Goal: Transaction & Acquisition: Purchase product/service

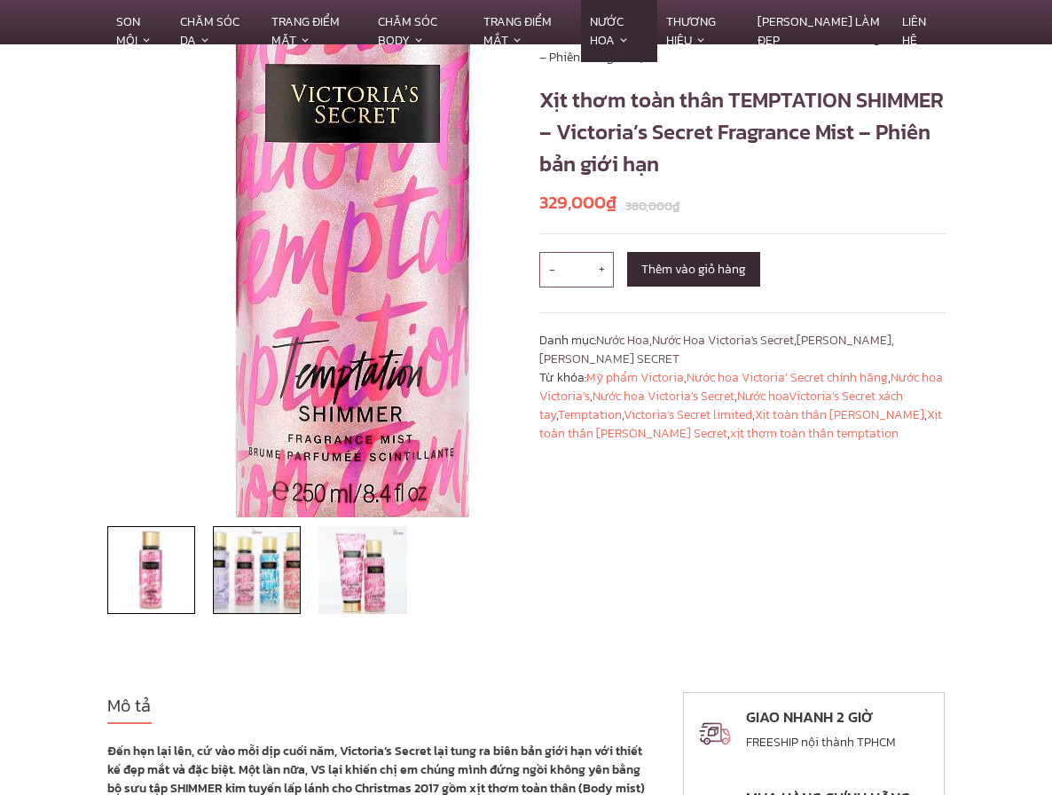
scroll to position [177, 0]
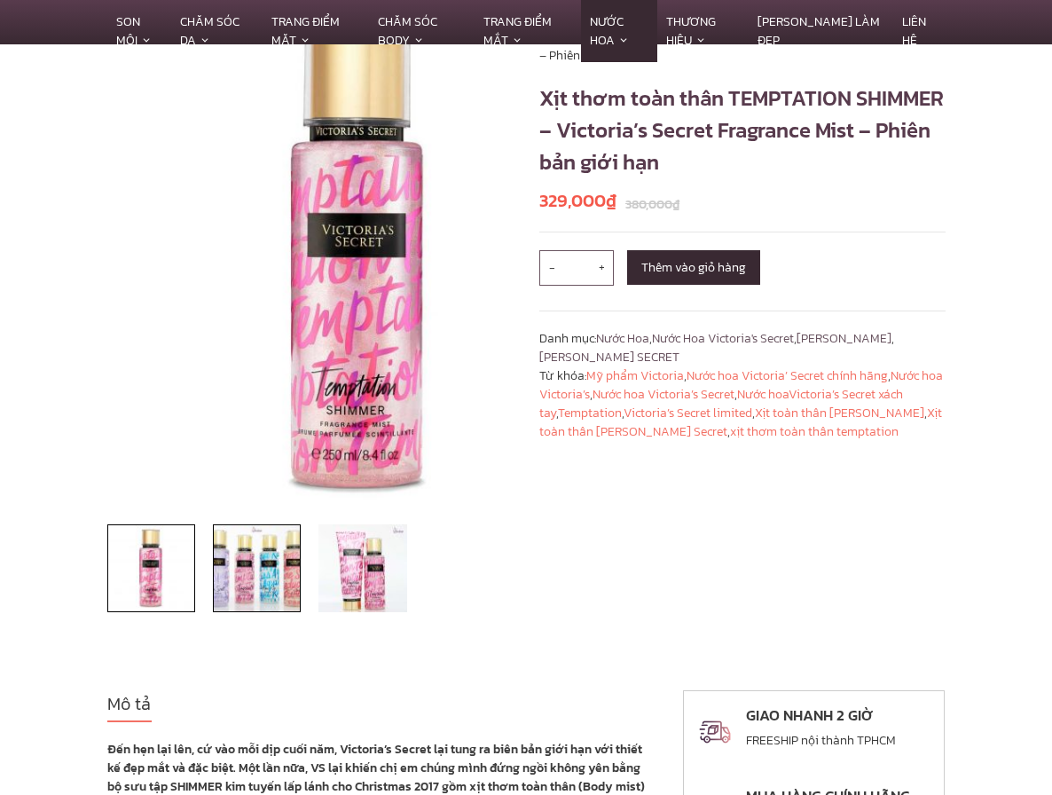
click at [225, 604] on img at bounding box center [257, 568] width 88 height 88
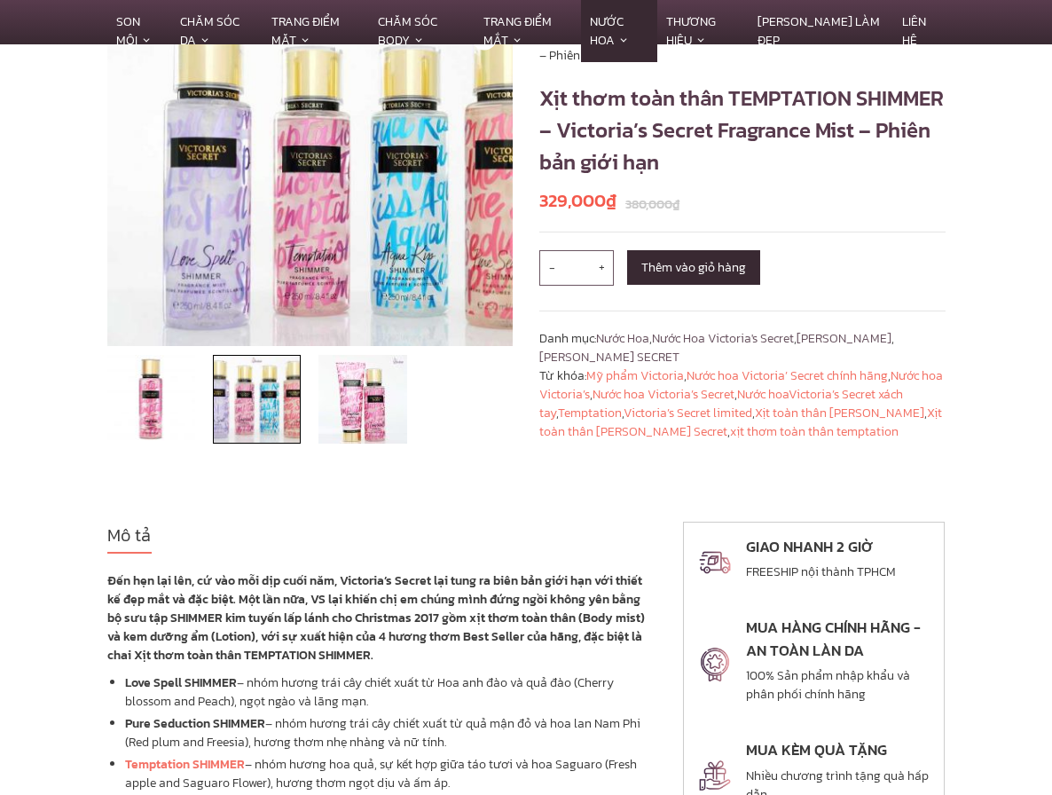
scroll to position [0, 0]
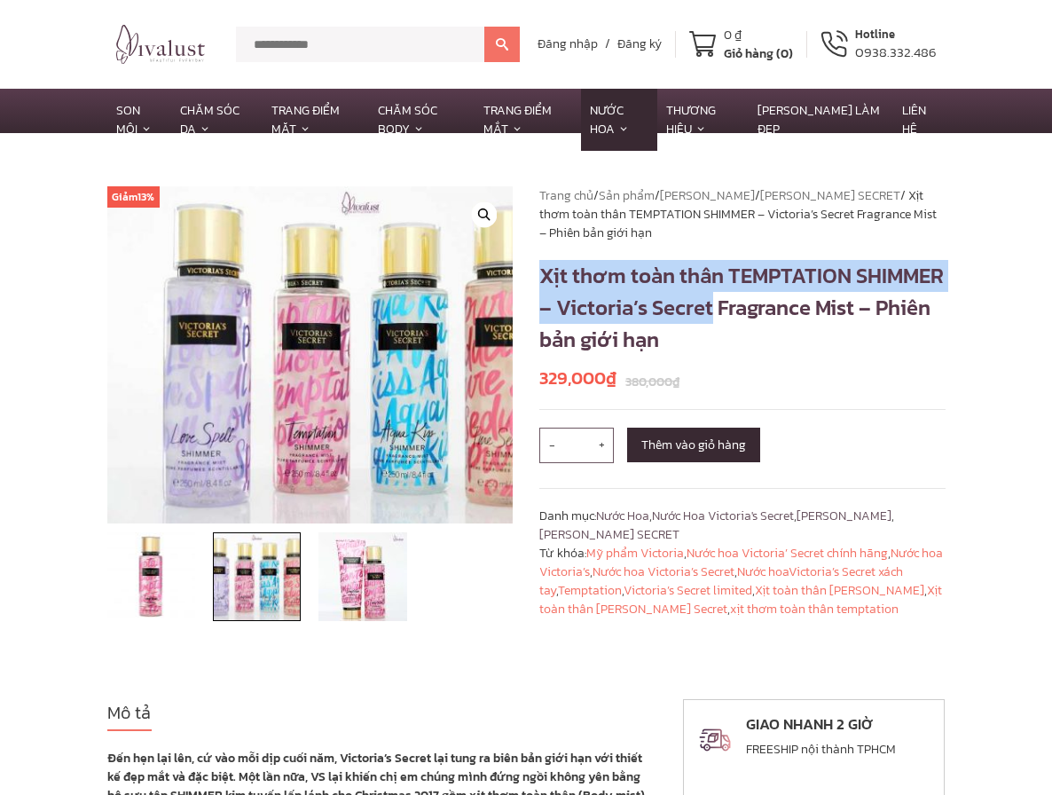
drag, startPoint x: 539, startPoint y: 259, endPoint x: 694, endPoint y: 296, distance: 158.8
click at [694, 296] on h1 "Xịt thơm toàn thân TEMPTATION SHIMMER – Victoria’s Secret Fragrance Mist – Phiê…" at bounding box center [742, 308] width 406 height 96
click at [748, 271] on h1 "Xịt thơm toàn thân TEMPTATION SHIMMER – Victoria’s Secret Fragrance Mist – Phiê…" at bounding box center [742, 308] width 406 height 96
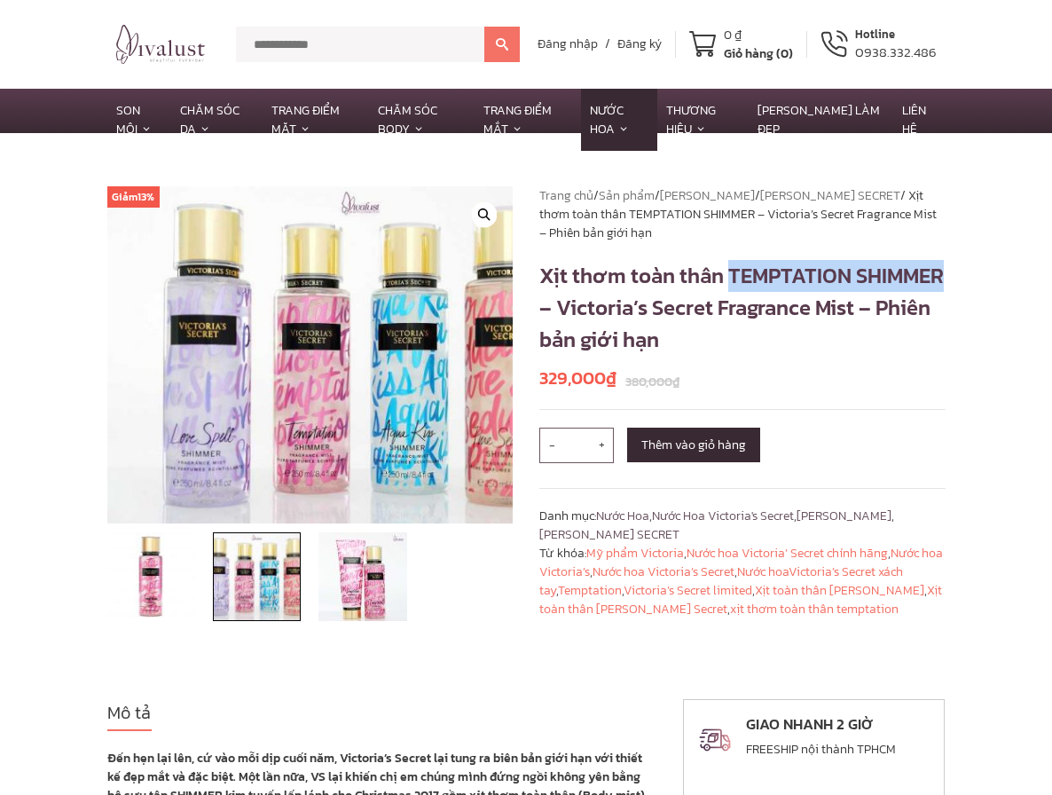
drag, startPoint x: 726, startPoint y: 271, endPoint x: 945, endPoint y: 271, distance: 218.2
click at [945, 271] on h1 "Xịt thơm toàn thân TEMPTATION SHIMMER – Victoria’s Secret Fragrance Mist – Phiê…" at bounding box center [742, 308] width 406 height 96
copy h1 "TEMPTATION SHIMMER"
click at [550, 699] on section "Giảm 13% 🔍 Trang chủ / Sản phẩm / Thương Hiệu / VICTORIA'S SECRET / Xịt thơm to…" at bounding box center [526, 416] width 1052 height 566
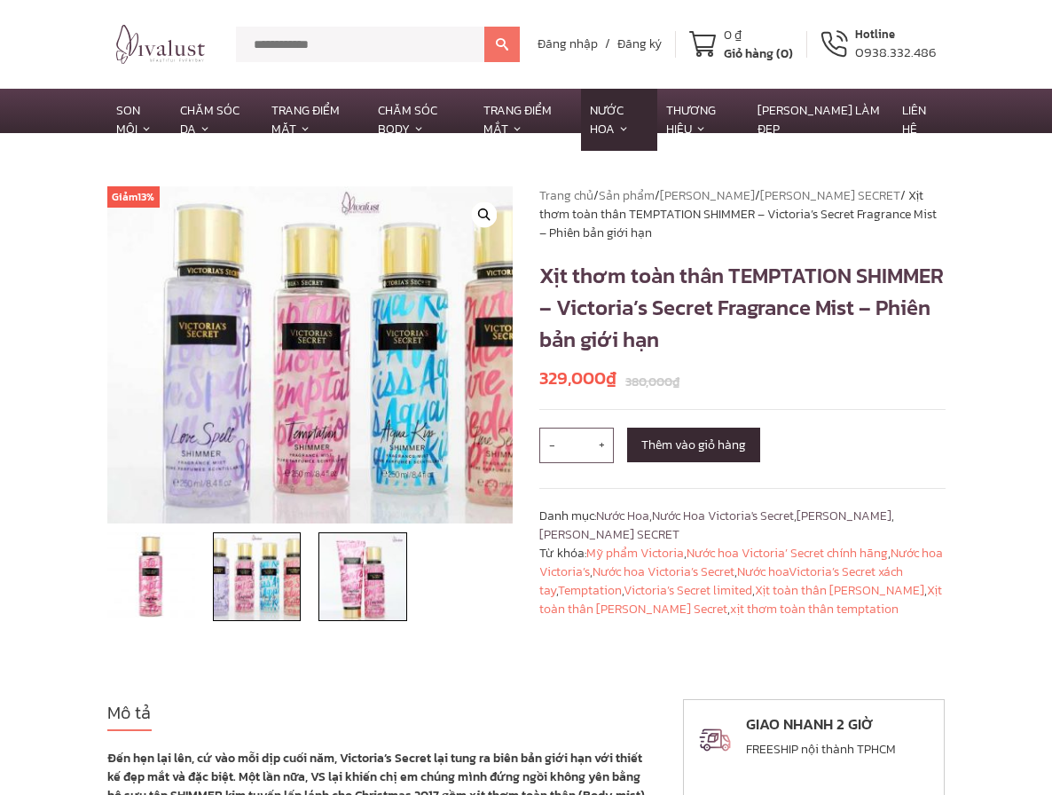
click at [322, 620] on img at bounding box center [362, 576] width 88 height 88
